Goal: Check status

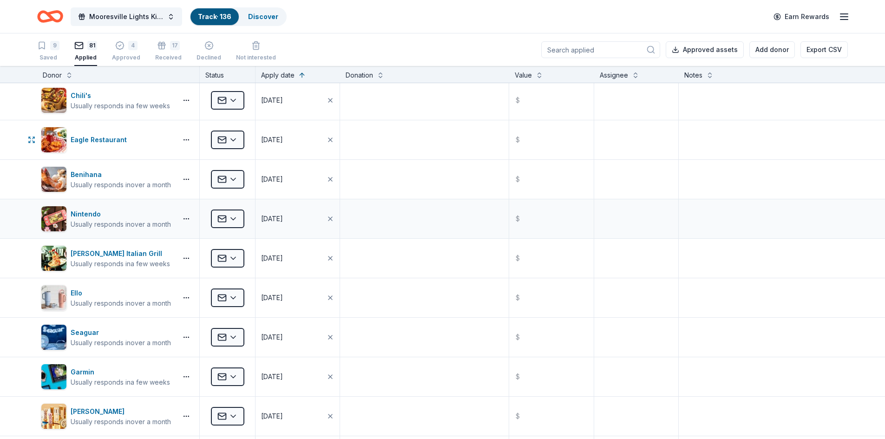
scroll to position [3015, 0]
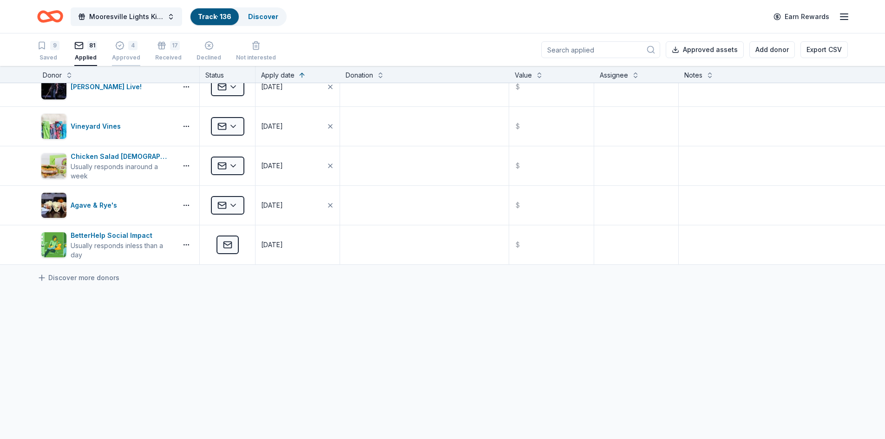
click at [112, 51] on div "4 Approved" at bounding box center [126, 51] width 28 height 20
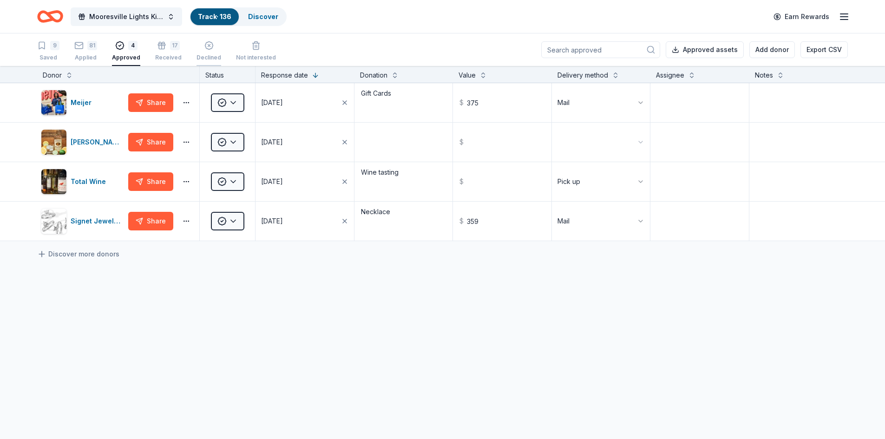
click at [205, 50] on div "Declined" at bounding box center [208, 51] width 25 height 20
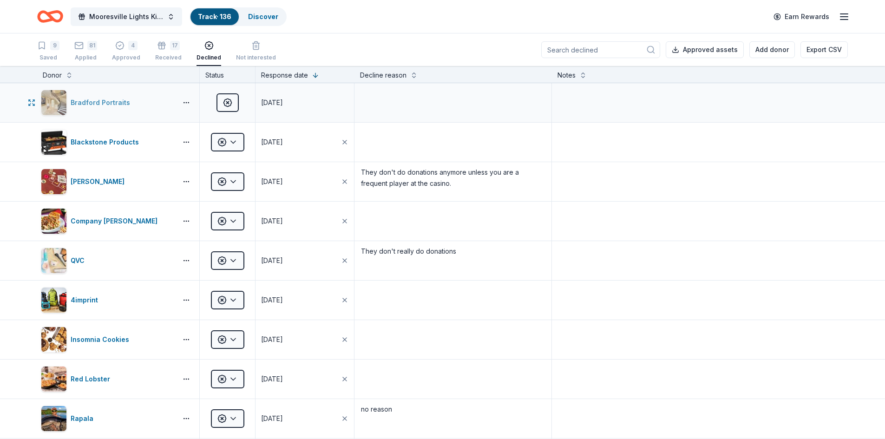
click at [84, 104] on div "Bradford Portraits" at bounding box center [102, 102] width 63 height 11
click at [47, 50] on div "9 Saved" at bounding box center [48, 51] width 22 height 20
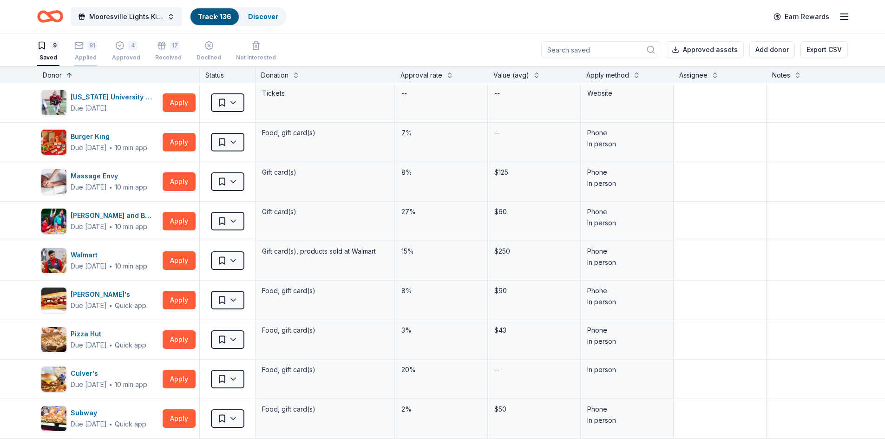
drag, startPoint x: 82, startPoint y: 53, endPoint x: 80, endPoint y: 61, distance: 8.0
click at [82, 54] on div "81 Applied" at bounding box center [85, 51] width 23 height 20
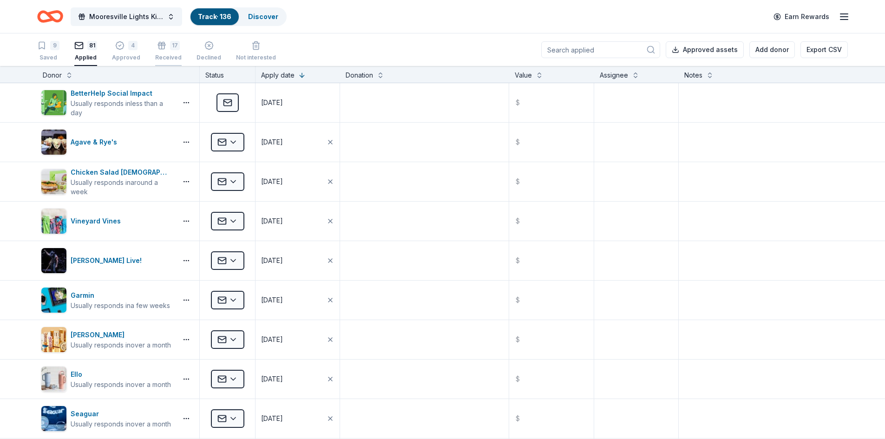
click at [164, 52] on div "17 Received" at bounding box center [168, 51] width 26 height 20
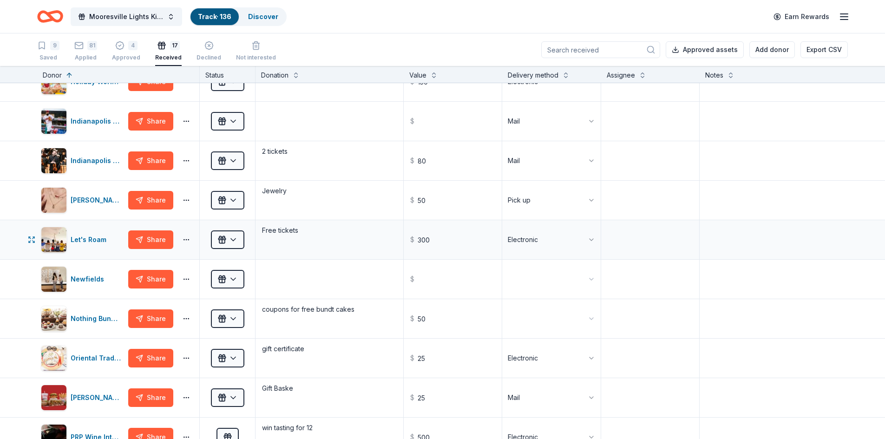
scroll to position [418, 0]
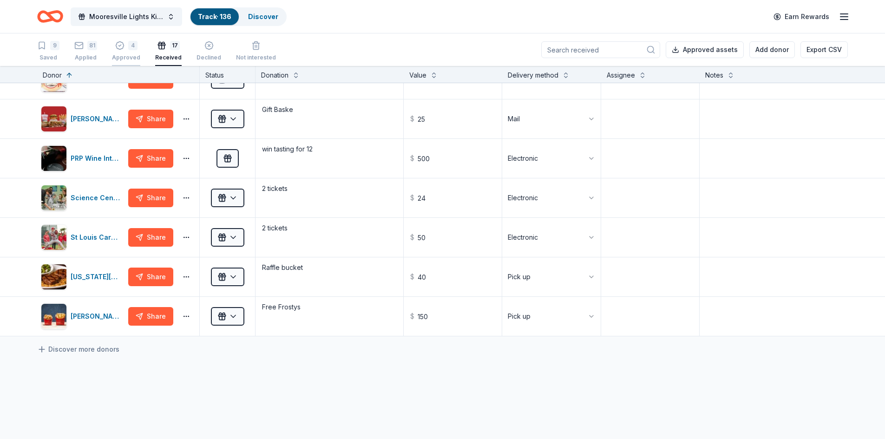
click at [123, 53] on div "4 Approved" at bounding box center [126, 51] width 28 height 20
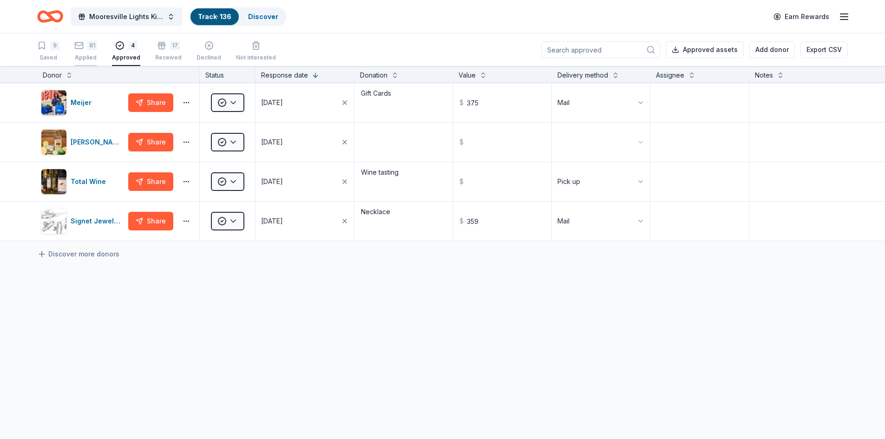
click at [89, 46] on div "81" at bounding box center [92, 45] width 10 height 9
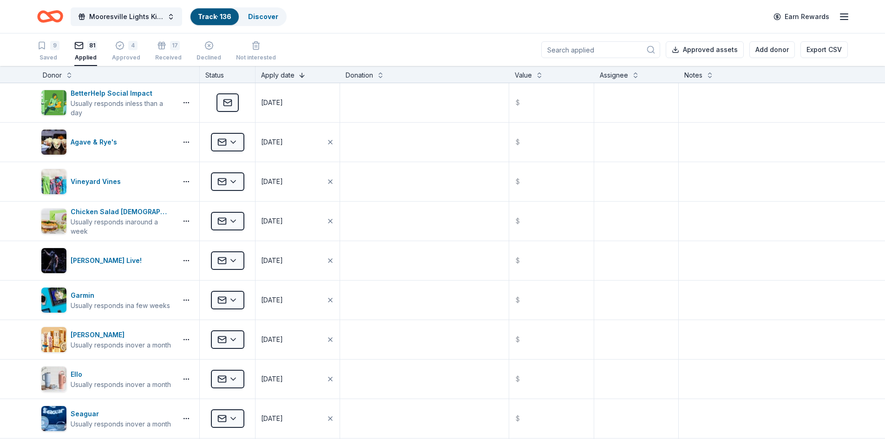
click at [300, 77] on button at bounding box center [301, 74] width 7 height 9
